Goal: Task Accomplishment & Management: Manage account settings

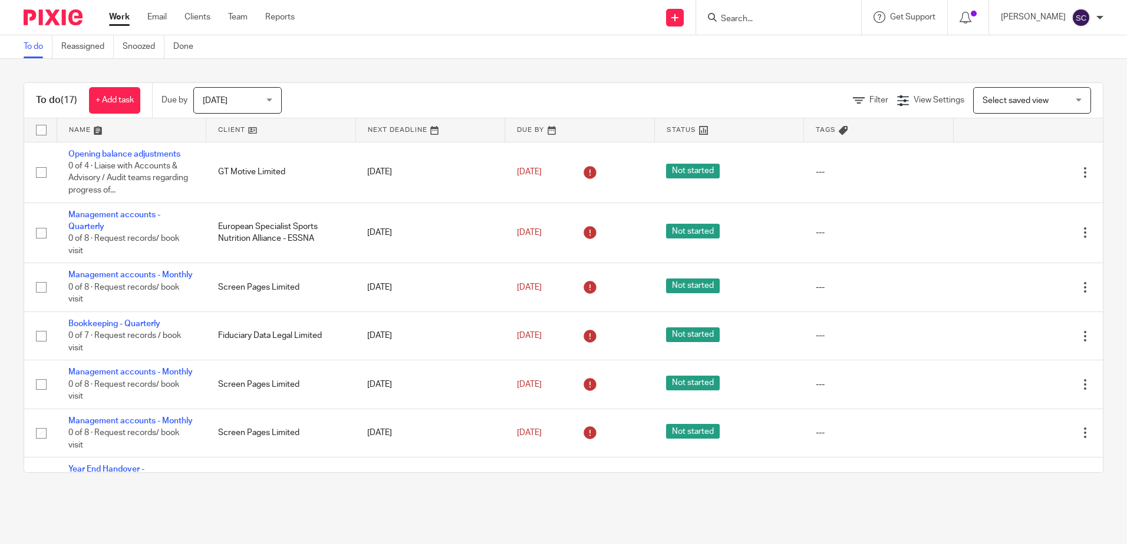
click at [742, 17] on input "Search" at bounding box center [772, 19] width 106 height 11
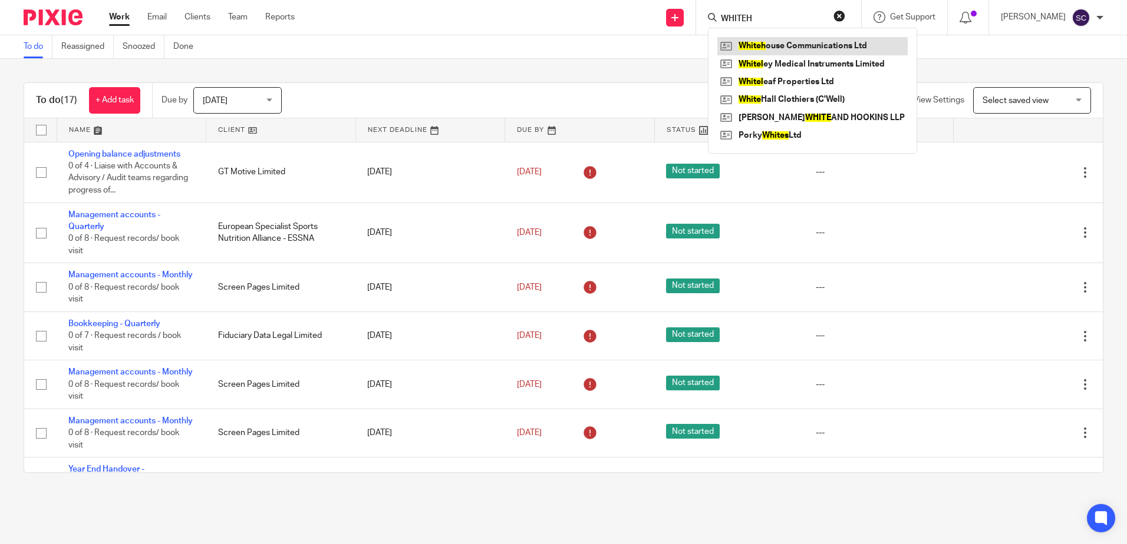
type input "WHITEH"
click at [788, 47] on link at bounding box center [812, 46] width 190 height 18
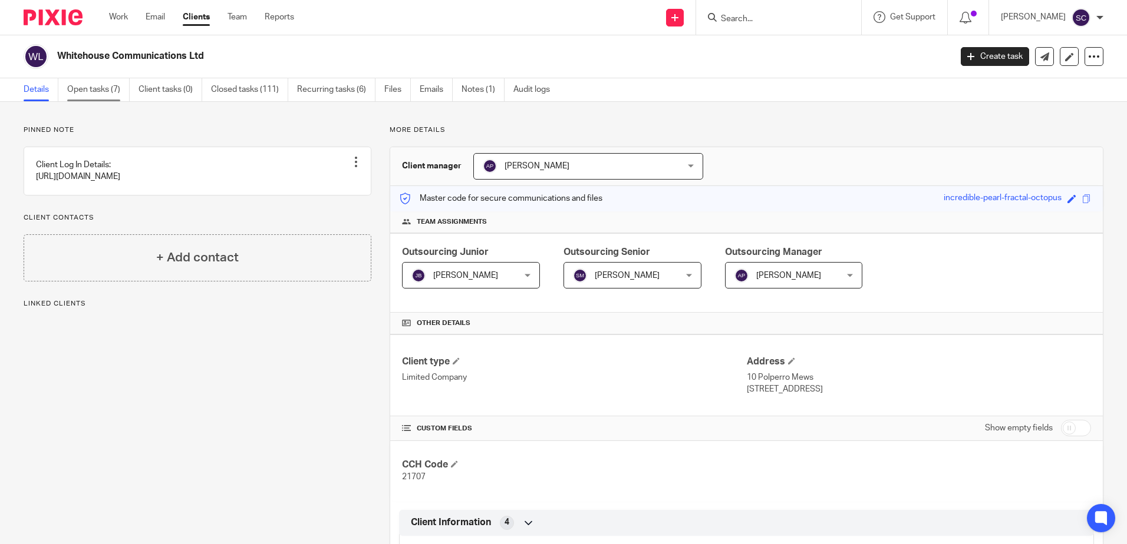
click at [108, 91] on link "Open tasks (7)" at bounding box center [98, 89] width 62 height 23
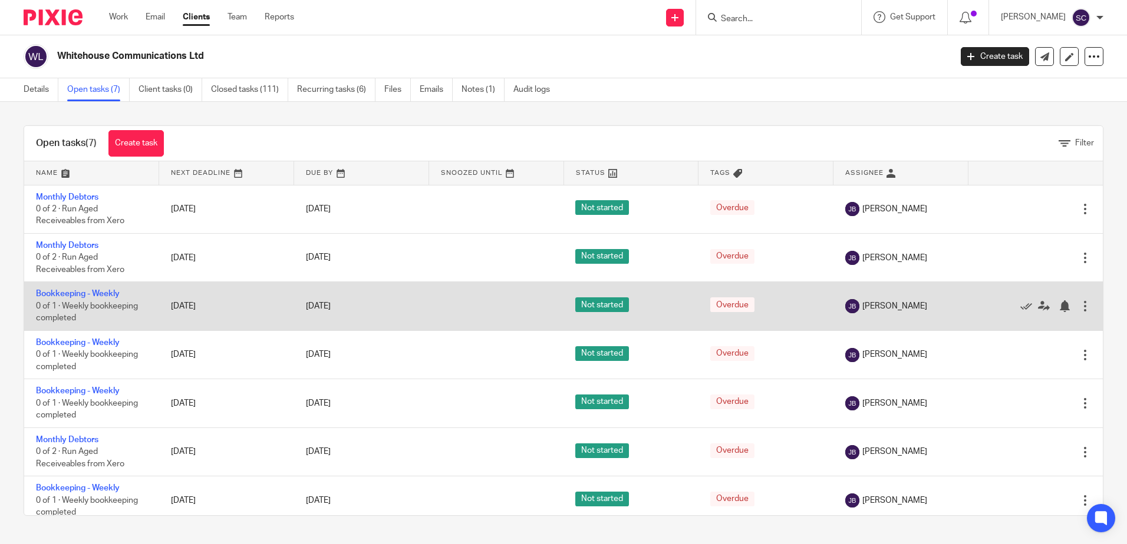
scroll to position [9, 0]
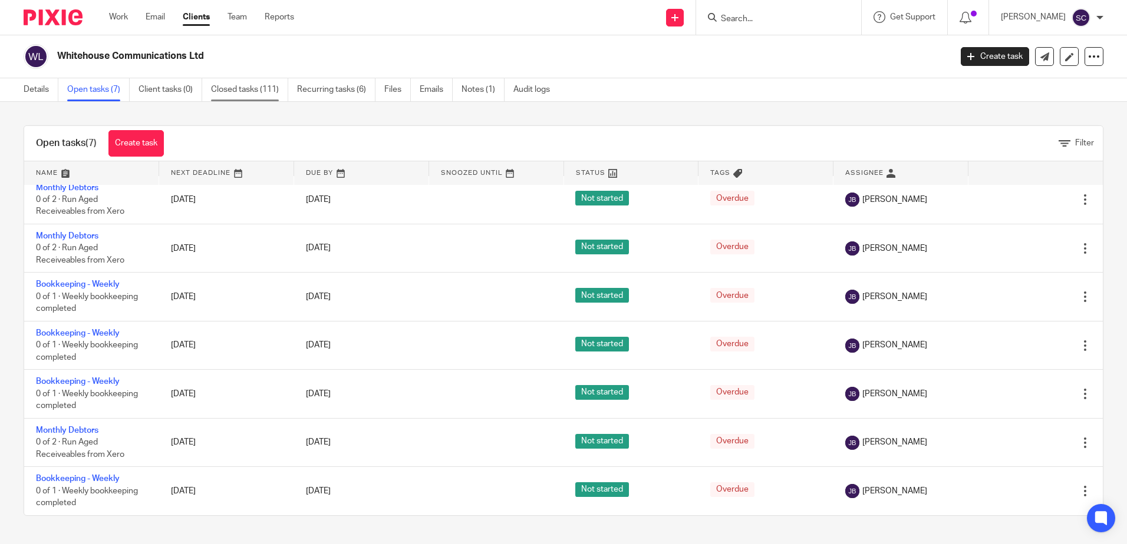
click at [233, 90] on link "Closed tasks (111)" at bounding box center [249, 89] width 77 height 23
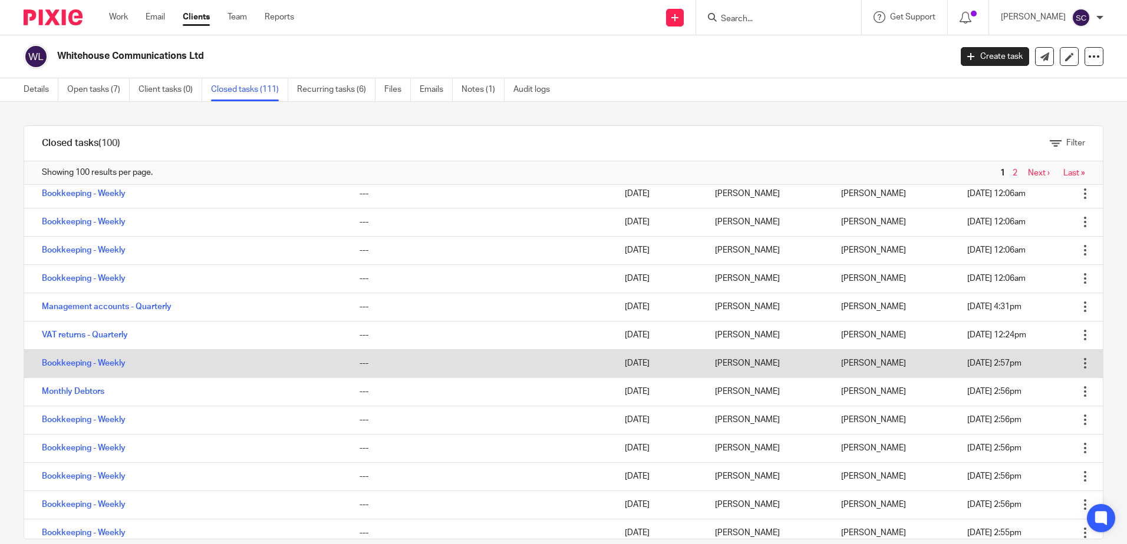
scroll to position [177, 0]
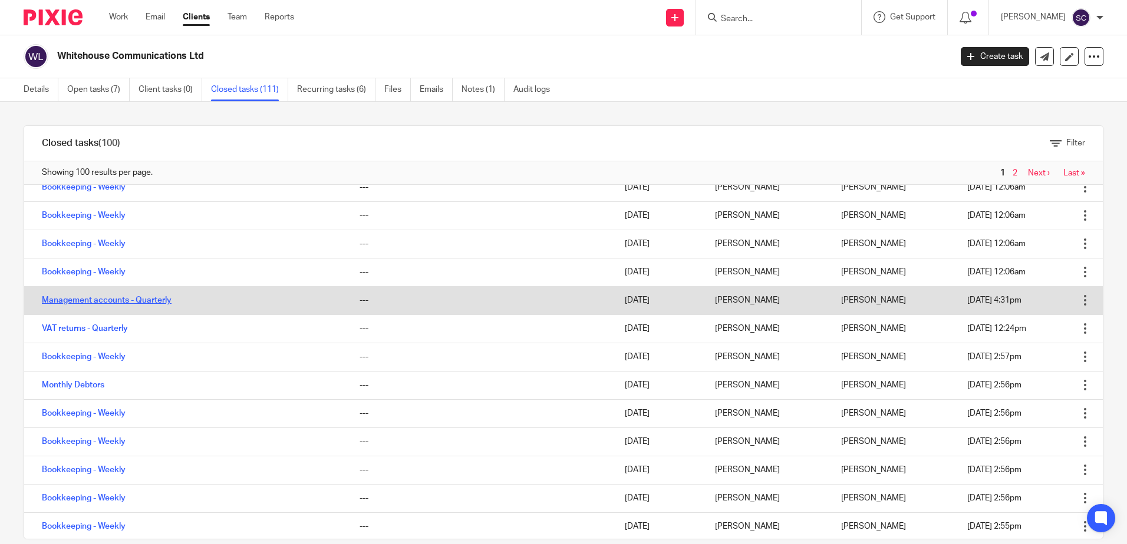
click at [91, 300] on link "Management accounts - Quarterly" at bounding box center [107, 300] width 130 height 8
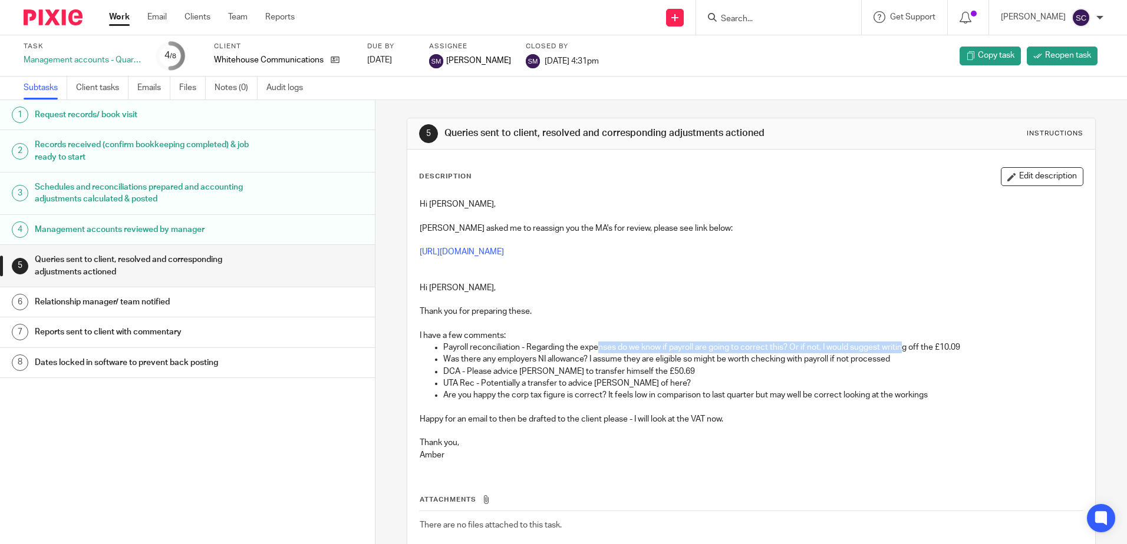
drag, startPoint x: 596, startPoint y: 348, endPoint x: 901, endPoint y: 351, distance: 305.8
click at [901, 351] on p "Payroll reconciliation - Regarding the expenses do we know if payroll are going…" at bounding box center [762, 348] width 639 height 12
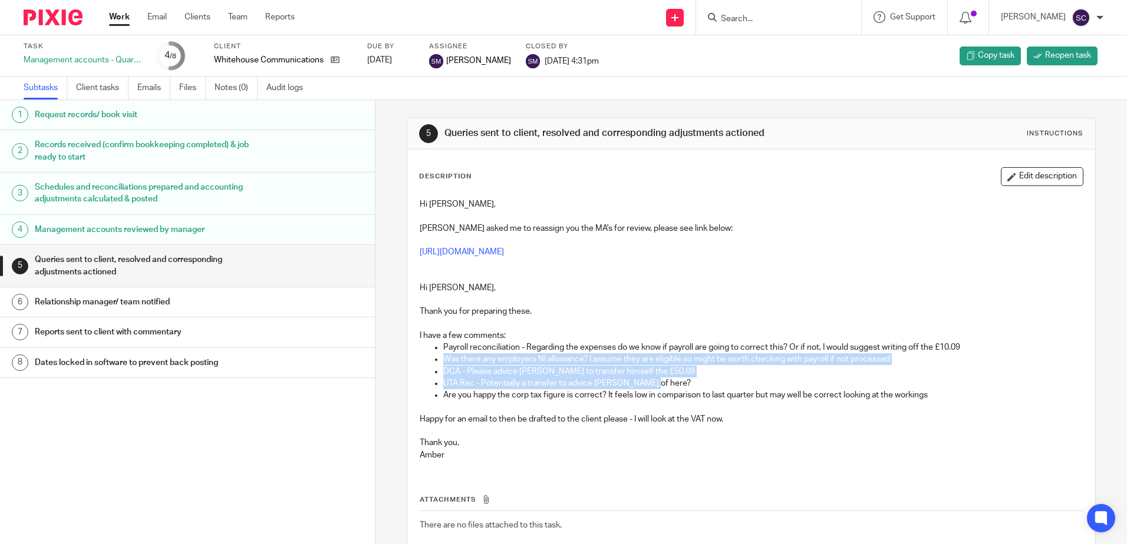
drag, startPoint x: 967, startPoint y: 342, endPoint x: 919, endPoint y: 377, distance: 59.9
click at [919, 377] on ul "Payroll reconciliation - Regarding the expenses do we know if payroll are going…" at bounding box center [750, 372] width 662 height 60
click at [710, 368] on p "DCA - Please advice Chris to transfer himself the £50.69" at bounding box center [762, 372] width 639 height 12
drag, startPoint x: 677, startPoint y: 381, endPoint x: 423, endPoint y: 382, distance: 253.9
click at [423, 382] on ul "Payroll reconciliation - Regarding the expenses do we know if payroll are going…" at bounding box center [750, 372] width 662 height 60
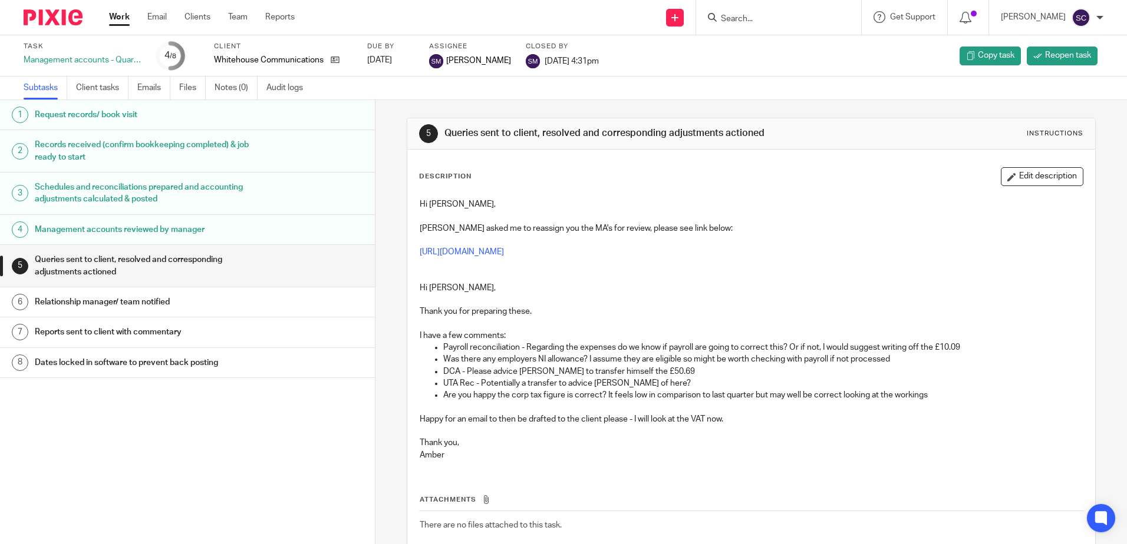
click at [599, 395] on p "Are you happy the corp tax figure is correct? It feels low in comparison to las…" at bounding box center [762, 395] width 639 height 12
drag, startPoint x: 687, startPoint y: 395, endPoint x: 553, endPoint y: 397, distance: 133.8
click at [553, 397] on p "Are you happy the corp tax figure is correct? It feels low in comparison to las…" at bounding box center [762, 395] width 639 height 12
